Goal: Information Seeking & Learning: Learn about a topic

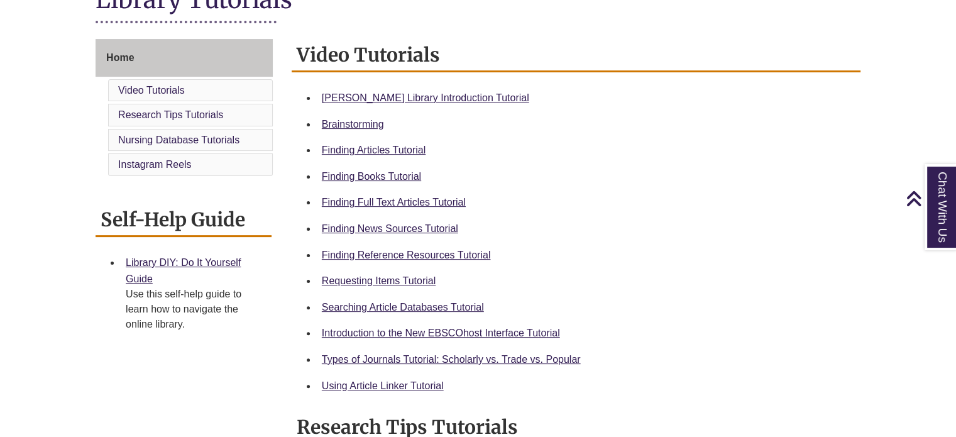
scroll to position [317, 0]
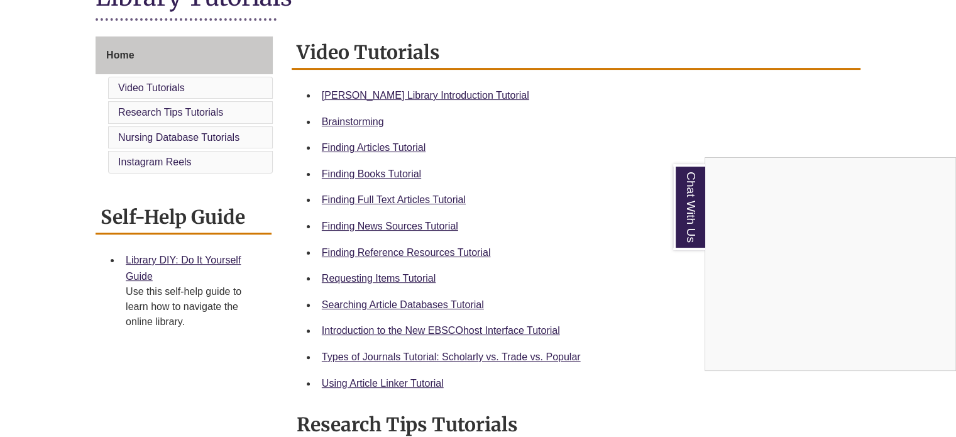
click at [448, 93] on div "Chat With Us" at bounding box center [478, 218] width 956 height 437
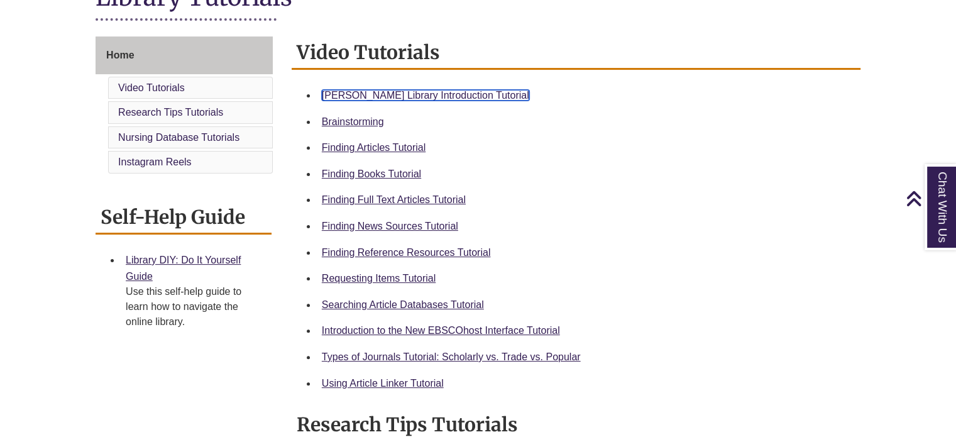
click at [432, 95] on link "Berntsen Library Introduction Tutorial" at bounding box center [426, 95] width 208 height 11
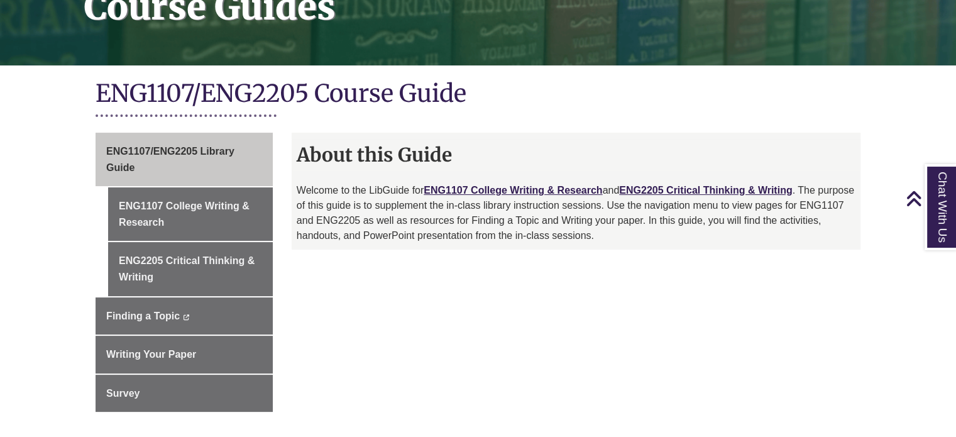
scroll to position [221, 0]
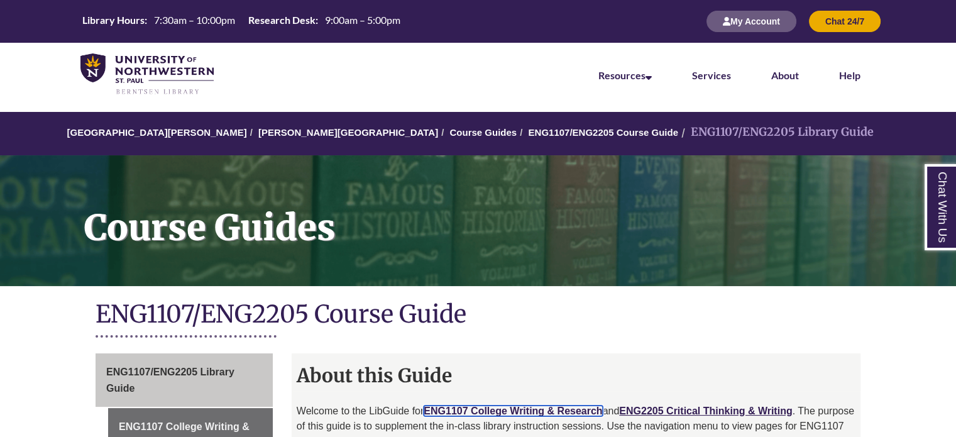
click at [562, 409] on link "ENG1107 College Writing & Research" at bounding box center [513, 411] width 179 height 11
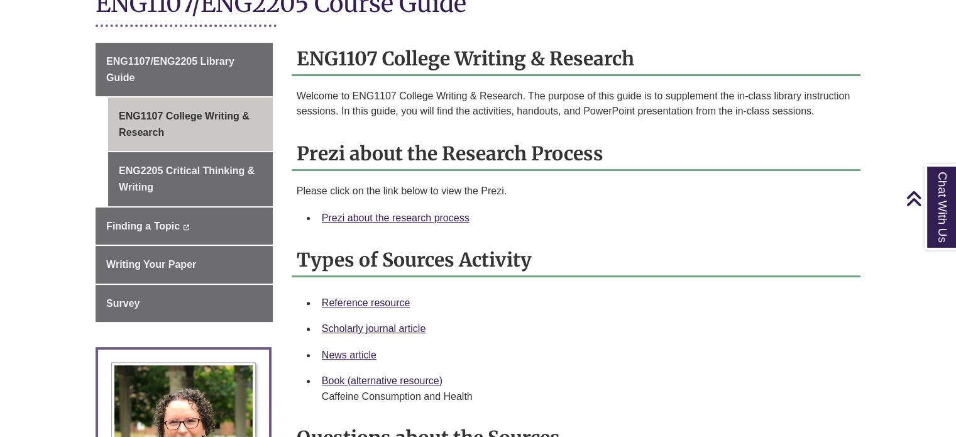
scroll to position [251, 0]
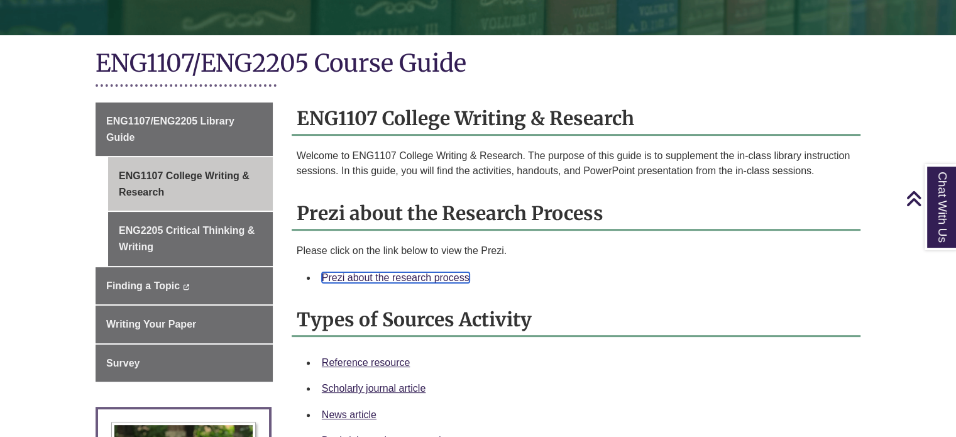
click at [432, 276] on link "Prezi about the research process" at bounding box center [396, 277] width 148 height 11
